Goal: Task Accomplishment & Management: Manage account settings

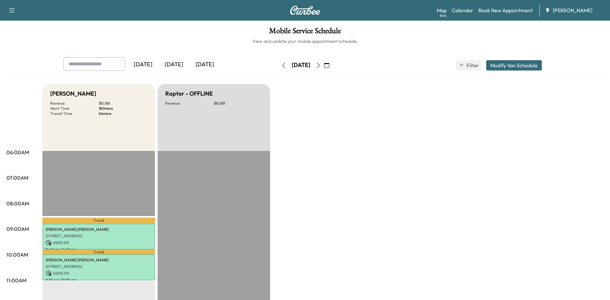
click at [321, 65] on icon "button" at bounding box center [318, 65] width 5 height 5
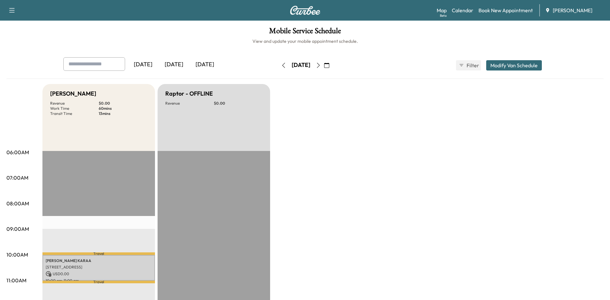
click at [281, 67] on icon "button" at bounding box center [283, 65] width 5 height 5
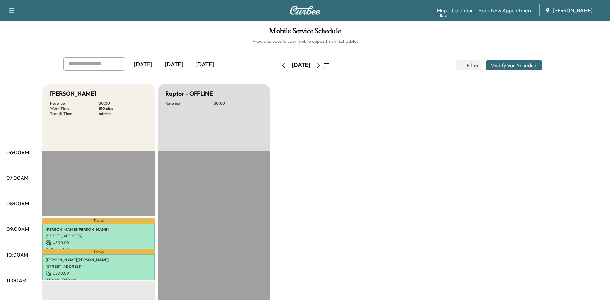
drag, startPoint x: 363, startPoint y: 219, endPoint x: 349, endPoint y: 191, distance: 31.3
click at [321, 65] on icon "button" at bounding box center [318, 65] width 5 height 5
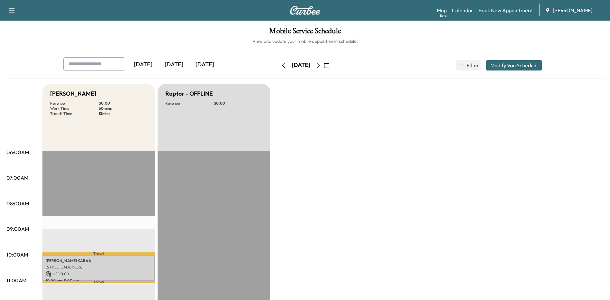
click at [321, 66] on icon "button" at bounding box center [318, 65] width 5 height 5
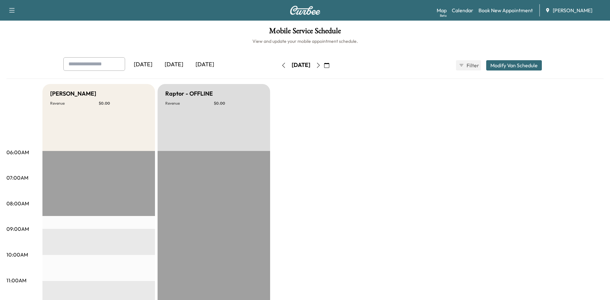
click at [321, 65] on icon "button" at bounding box center [318, 65] width 5 height 5
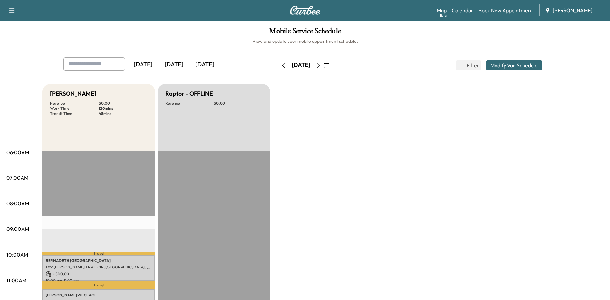
click at [281, 65] on icon "button" at bounding box center [283, 65] width 5 height 5
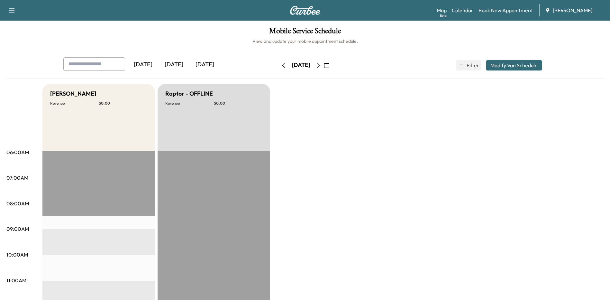
click at [278, 65] on button "button" at bounding box center [283, 65] width 11 height 10
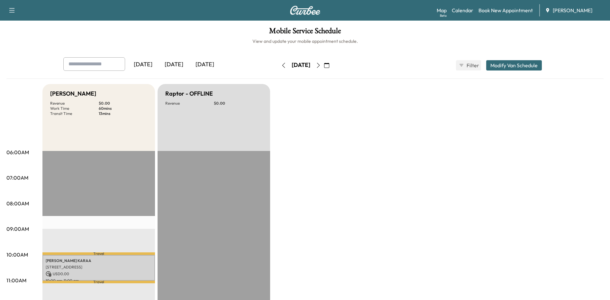
click at [321, 66] on icon "button" at bounding box center [318, 65] width 5 height 5
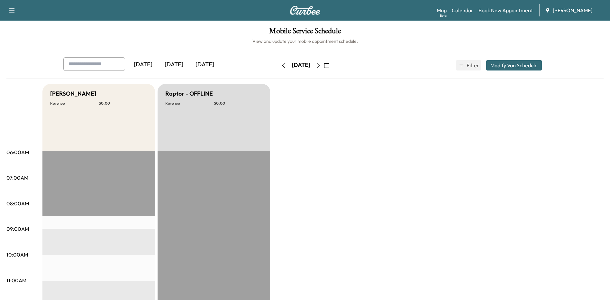
click at [321, 66] on icon "button" at bounding box center [318, 65] width 5 height 5
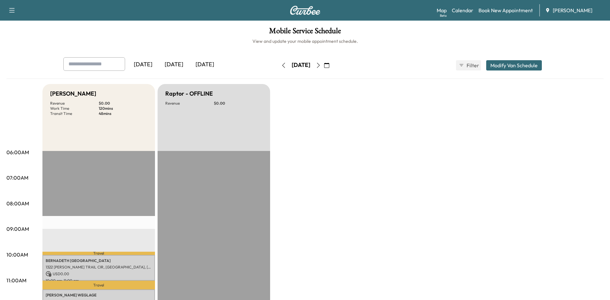
click at [329, 64] on icon "button" at bounding box center [326, 65] width 5 height 5
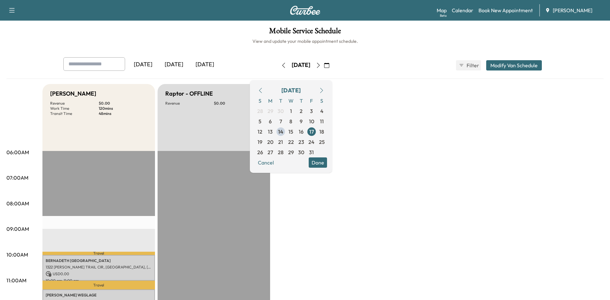
click at [273, 141] on span "20" at bounding box center [270, 142] width 6 height 8
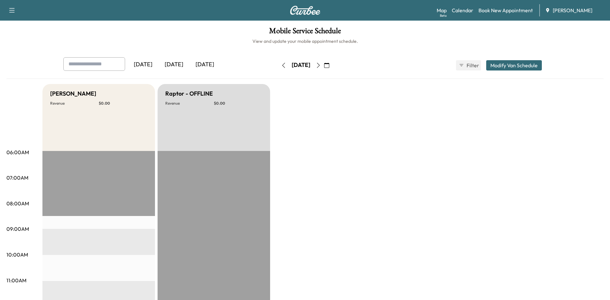
click at [321, 67] on icon "button" at bounding box center [318, 65] width 5 height 5
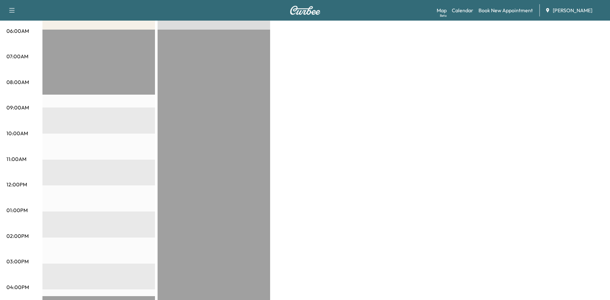
scroll to position [32, 0]
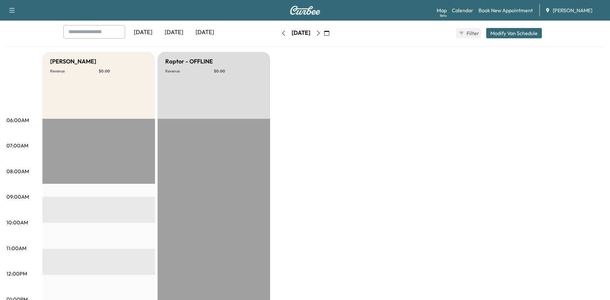
click at [321, 32] on icon "button" at bounding box center [318, 33] width 5 height 5
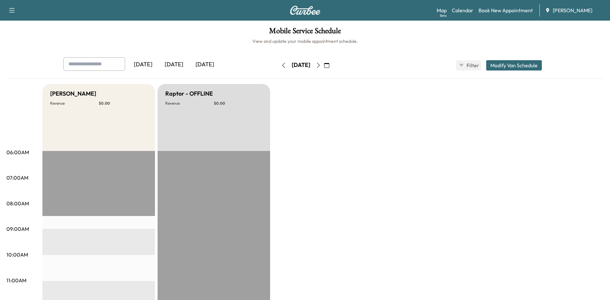
click at [321, 67] on icon "button" at bounding box center [318, 65] width 5 height 5
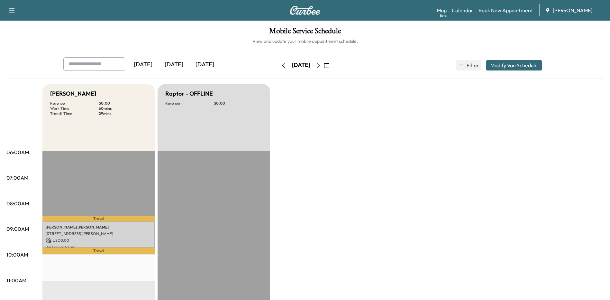
drag, startPoint x: 339, startPoint y: 67, endPoint x: 343, endPoint y: 113, distance: 46.4
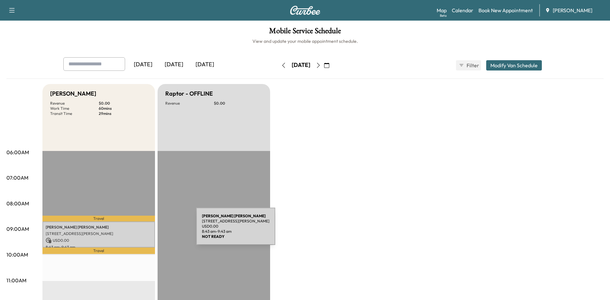
click at [148, 231] on p "[STREET_ADDRESS][PERSON_NAME]" at bounding box center [99, 233] width 106 height 5
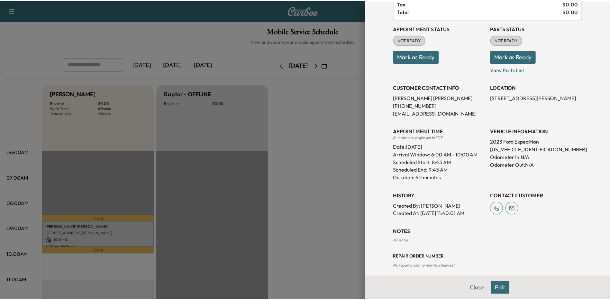
scroll to position [62, 0]
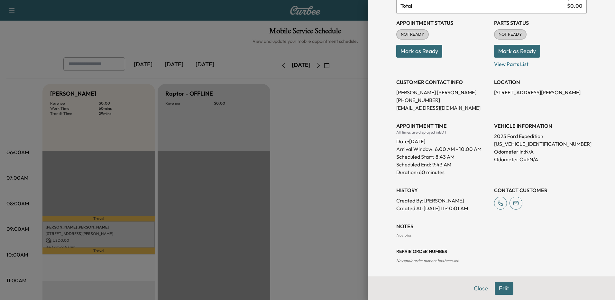
click at [332, 219] on div at bounding box center [307, 150] width 615 height 300
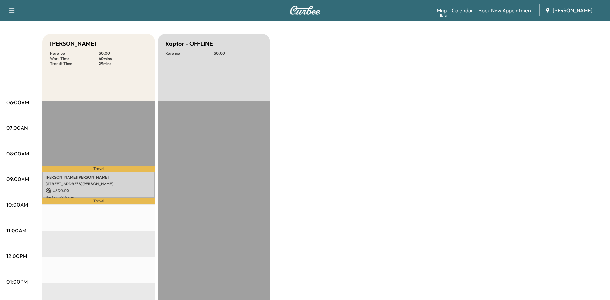
scroll to position [0, 0]
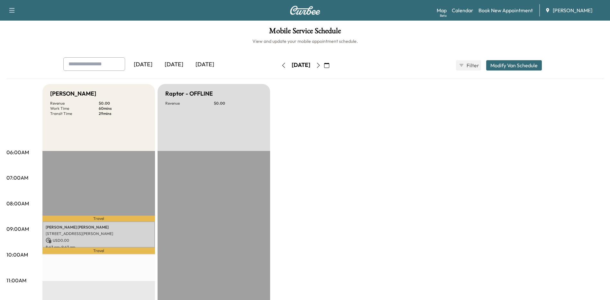
click at [329, 67] on icon "button" at bounding box center [326, 65] width 5 height 5
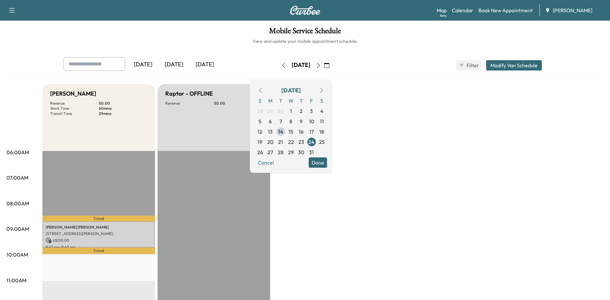
click at [293, 131] on span "15" at bounding box center [290, 132] width 5 height 8
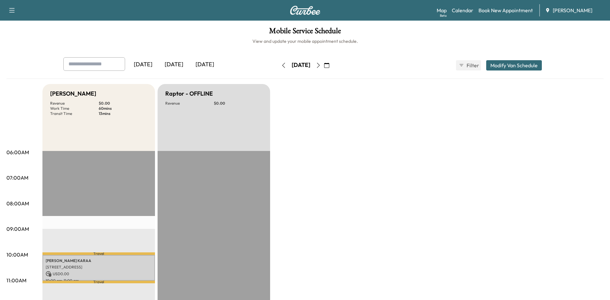
click at [320, 63] on icon "button" at bounding box center [318, 65] width 3 height 5
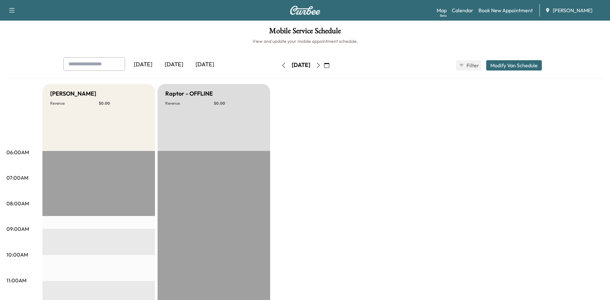
click at [321, 63] on icon "button" at bounding box center [318, 65] width 5 height 5
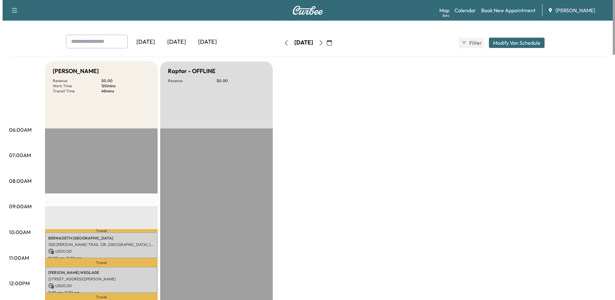
scroll to position [161, 0]
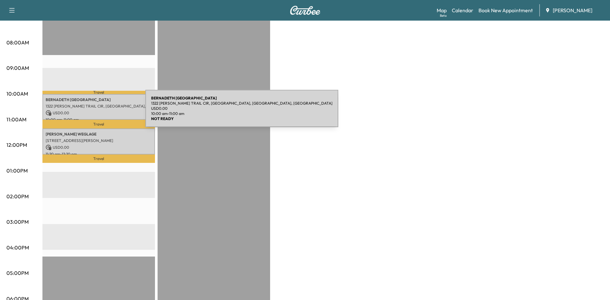
click at [97, 112] on p "USD 0.00" at bounding box center [99, 113] width 106 height 6
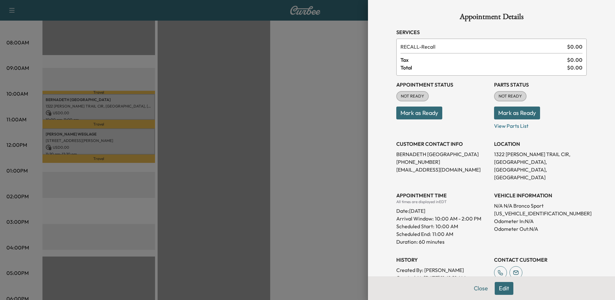
click at [104, 134] on div at bounding box center [307, 150] width 615 height 300
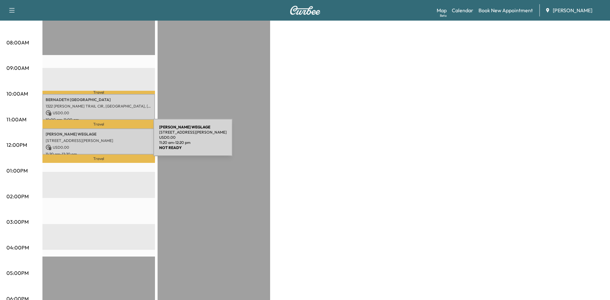
click at [105, 141] on p "[STREET_ADDRESS][PERSON_NAME]" at bounding box center [99, 140] width 106 height 5
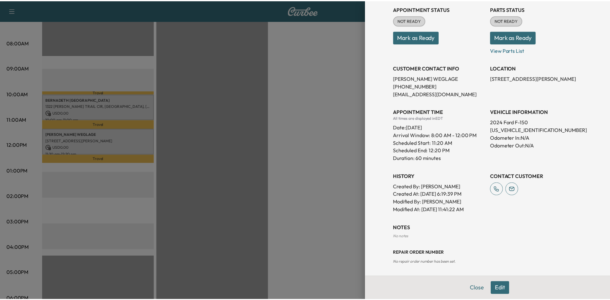
scroll to position [77, 0]
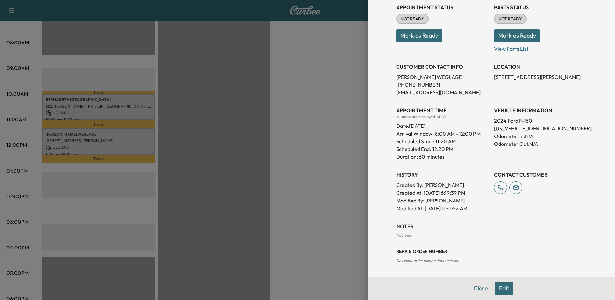
click at [275, 120] on div at bounding box center [307, 150] width 615 height 300
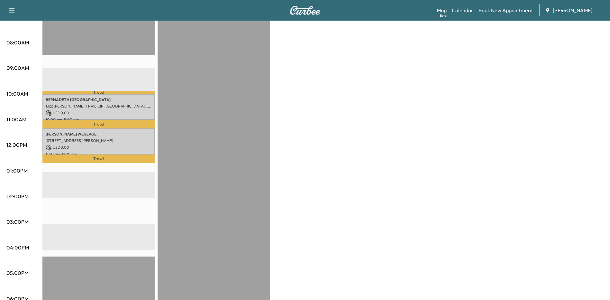
scroll to position [32, 0]
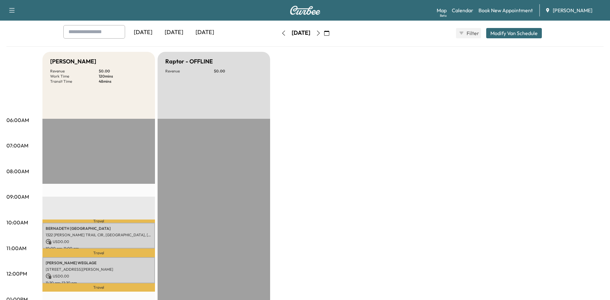
click at [321, 33] on icon "button" at bounding box center [318, 33] width 5 height 5
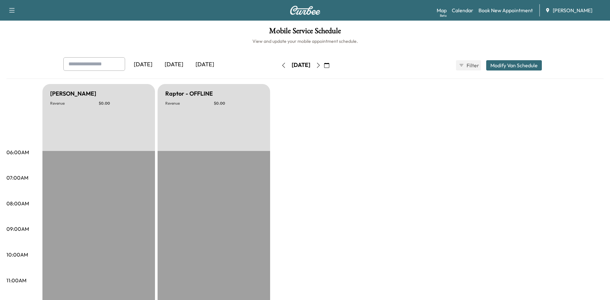
click at [321, 65] on icon "button" at bounding box center [318, 65] width 5 height 5
click at [332, 65] on button "button" at bounding box center [326, 65] width 11 height 10
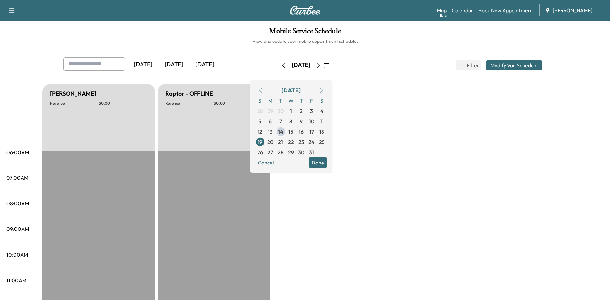
click at [327, 163] on button "Done" at bounding box center [318, 162] width 18 height 10
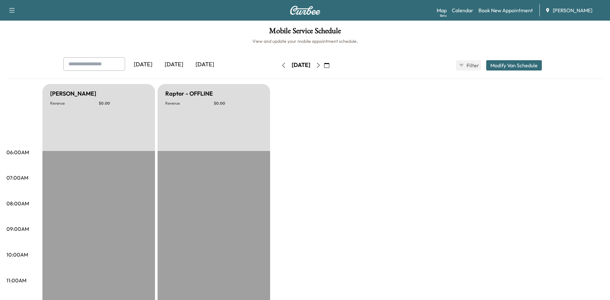
click at [321, 65] on icon "button" at bounding box center [318, 65] width 5 height 5
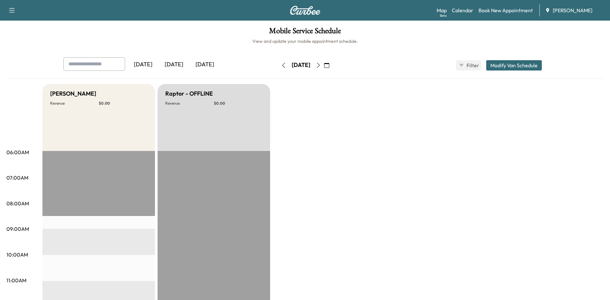
click at [324, 62] on button "button" at bounding box center [318, 65] width 11 height 10
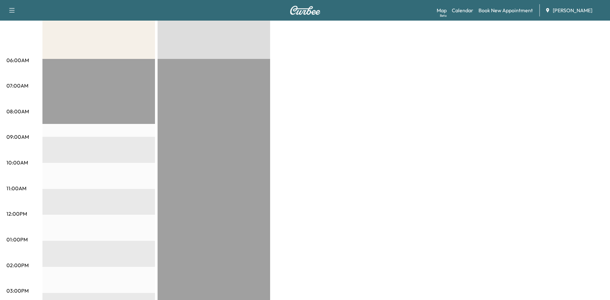
scroll to position [32, 0]
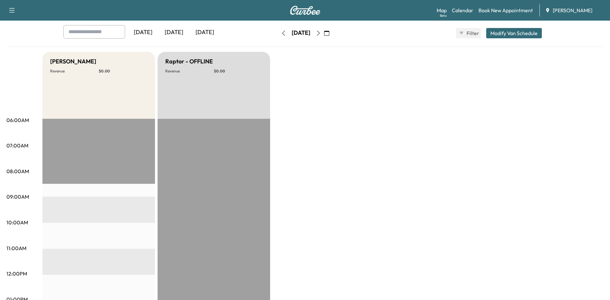
click at [321, 35] on icon "button" at bounding box center [318, 33] width 5 height 5
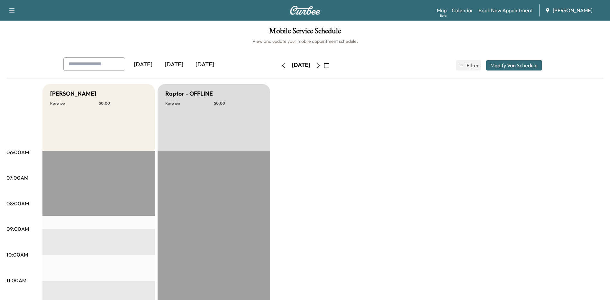
click at [321, 66] on icon "button" at bounding box center [318, 65] width 5 height 5
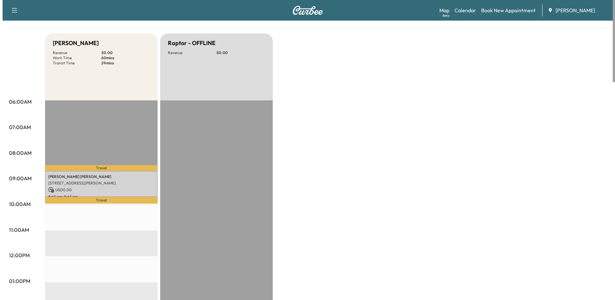
scroll to position [193, 0]
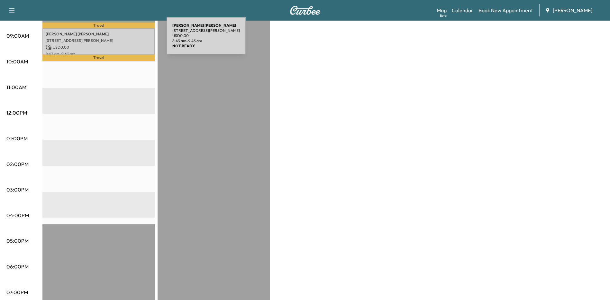
click at [119, 39] on p "[STREET_ADDRESS][PERSON_NAME]" at bounding box center [99, 40] width 106 height 5
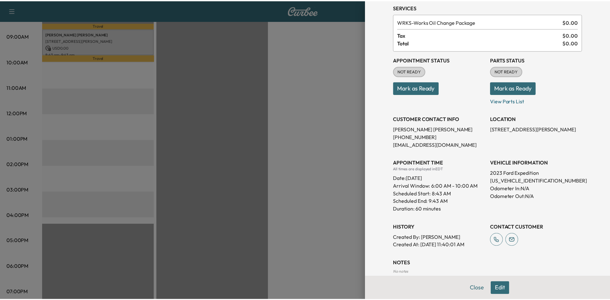
scroll to position [62, 0]
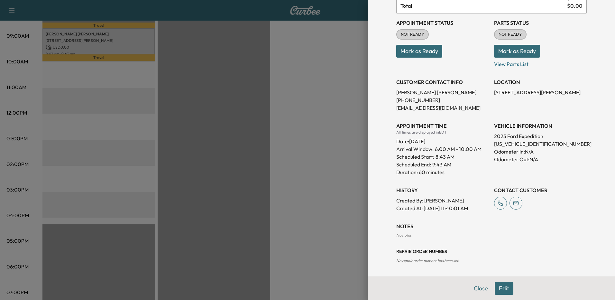
drag, startPoint x: 263, startPoint y: 95, endPoint x: 274, endPoint y: 90, distance: 12.0
click at [263, 95] on div at bounding box center [307, 150] width 615 height 300
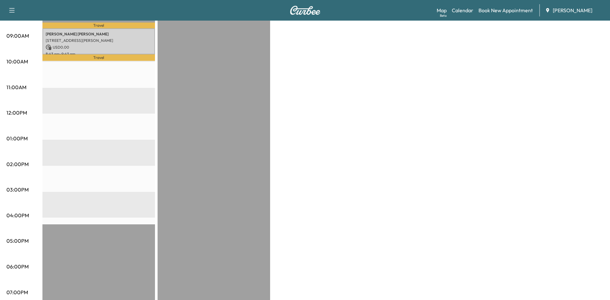
scroll to position [0, 0]
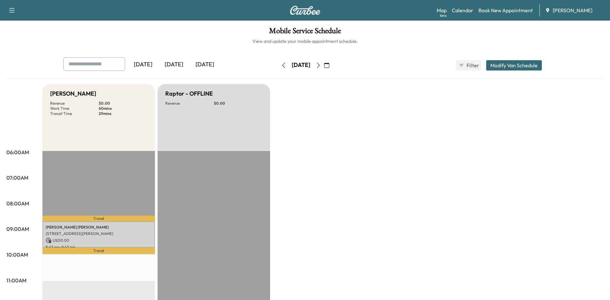
click at [281, 65] on icon "button" at bounding box center [283, 65] width 5 height 5
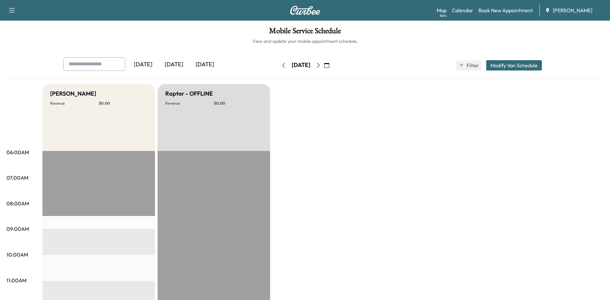
click at [278, 66] on button "button" at bounding box center [283, 65] width 11 height 10
click at [282, 65] on icon "button" at bounding box center [283, 65] width 3 height 5
click at [329, 63] on icon "button" at bounding box center [326, 65] width 5 height 5
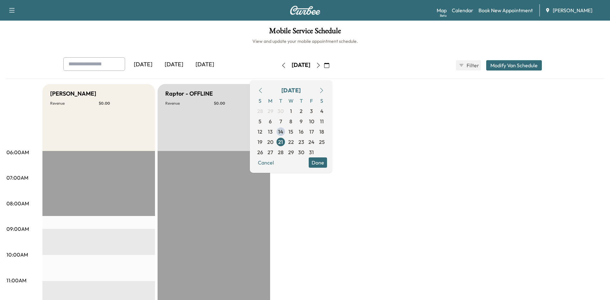
click at [296, 131] on span "15" at bounding box center [291, 131] width 10 height 10
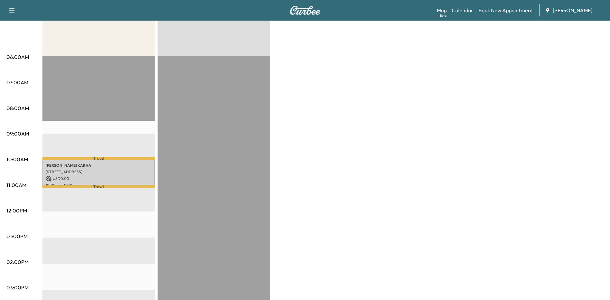
scroll to position [32, 0]
